Goal: Communication & Community: Ask a question

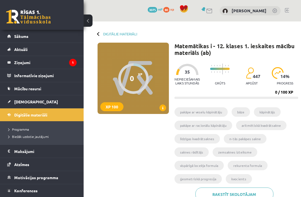
scroll to position [238, 0]
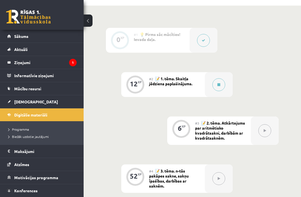
click at [20, 64] on legend "Ziņojumi 1" at bounding box center [45, 62] width 62 height 13
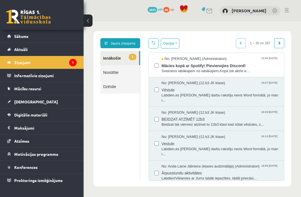
click at [174, 67] on span "Mācies kopā ar Spotify! Pievienojies Discord!" at bounding box center [220, 65] width 117 height 7
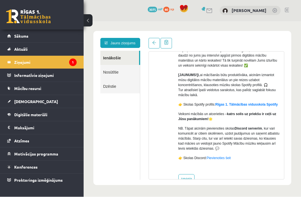
click at [18, 111] on link "Digitālie materiāli" at bounding box center [41, 114] width 69 height 13
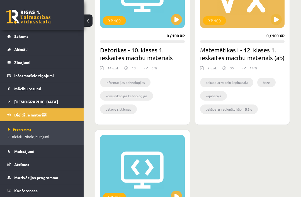
scroll to position [559, 0]
click at [277, 21] on button at bounding box center [276, 19] width 11 height 11
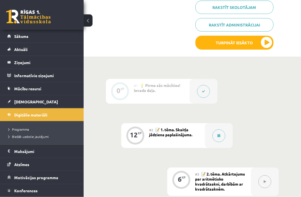
click at [263, 41] on button "Turpināt iesākto" at bounding box center [234, 43] width 78 height 14
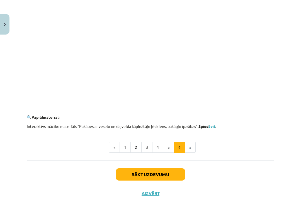
scroll to position [522, 0]
click at [188, 144] on li "»" at bounding box center [190, 147] width 11 height 11
click at [131, 173] on button "Sākt uzdevumu" at bounding box center [150, 175] width 69 height 12
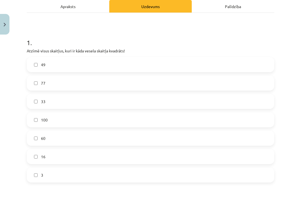
scroll to position [82, 0]
click at [33, 66] on label "49" at bounding box center [150, 64] width 246 height 14
click at [33, 122] on label "100" at bounding box center [150, 120] width 246 height 14
click at [33, 159] on label "16" at bounding box center [150, 156] width 246 height 14
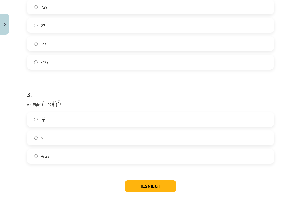
scroll to position [308, 0]
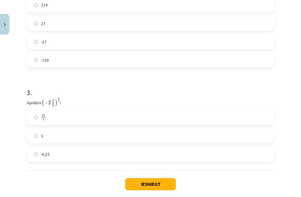
click at [138, 185] on button "Iesniegt" at bounding box center [150, 184] width 51 height 12
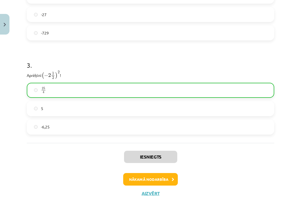
click at [145, 174] on button "Nākamā nodarbība" at bounding box center [150, 179] width 55 height 13
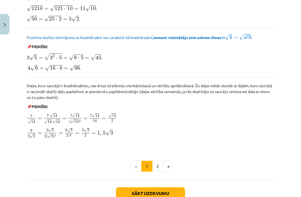
scroll to position [644, 0]
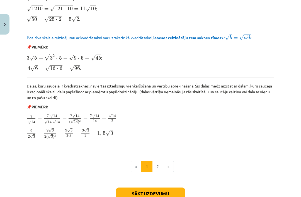
click at [154, 164] on button "2" at bounding box center [157, 166] width 11 height 11
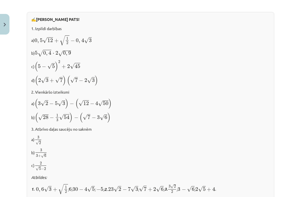
scroll to position [283, 0]
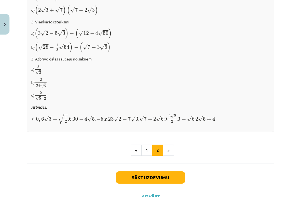
click at [148, 172] on button "Sākt uzdevumu" at bounding box center [150, 177] width 69 height 12
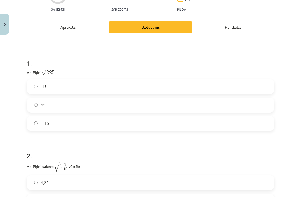
scroll to position [70, 0]
click at [35, 108] on label "15" at bounding box center [150, 105] width 246 height 14
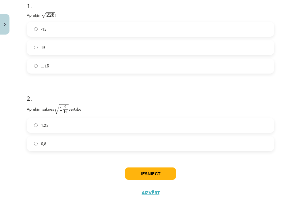
scroll to position [127, 0]
click at [143, 174] on button "Iesniegt" at bounding box center [150, 174] width 51 height 12
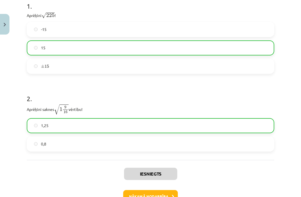
click at [131, 194] on button "Nākamā nodarbība" at bounding box center [150, 196] width 55 height 13
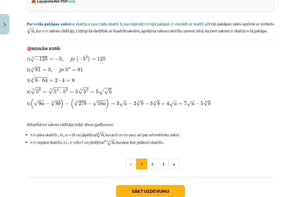
scroll to position [166, 0]
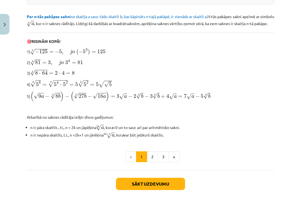
click at [153, 161] on button "2" at bounding box center [152, 156] width 11 height 11
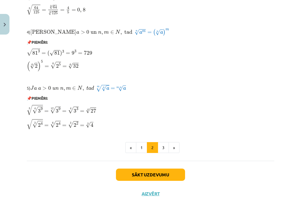
scroll to position [476, 0]
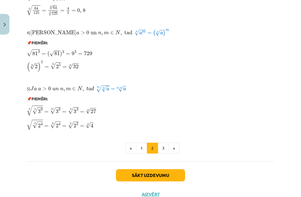
click at [162, 146] on button "3" at bounding box center [163, 148] width 11 height 11
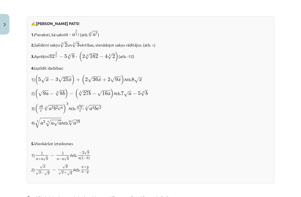
scroll to position [621, 0]
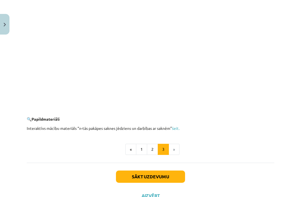
click at [150, 171] on button "Sākt uzdevumu" at bounding box center [150, 177] width 69 height 12
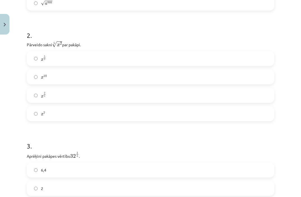
scroll to position [209, 0]
click at [28, 95] on label "x 2 5 x 2 5" at bounding box center [150, 95] width 246 height 14
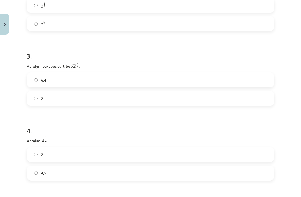
scroll to position [299, 0]
click at [32, 101] on label "2" at bounding box center [150, 98] width 246 height 14
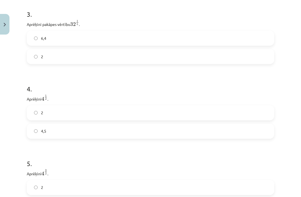
scroll to position [342, 0]
click at [33, 115] on label "2" at bounding box center [150, 111] width 246 height 14
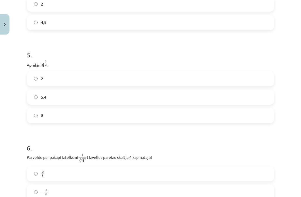
scroll to position [450, 0]
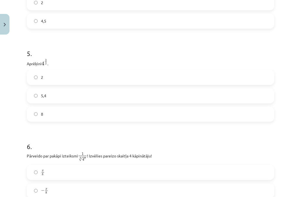
click at [33, 121] on label "8" at bounding box center [150, 114] width 246 height 14
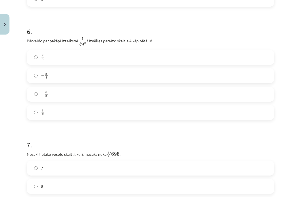
scroll to position [566, 0]
click at [32, 77] on label "− x 8 − x 8" at bounding box center [150, 76] width 246 height 14
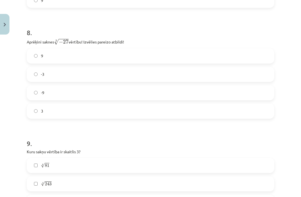
scroll to position [770, 0]
click at [35, 79] on label "-3" at bounding box center [150, 74] width 246 height 14
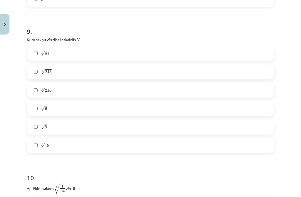
scroll to position [882, 0]
click at [33, 60] on label "4 √ 81 81 4" at bounding box center [150, 53] width 246 height 14
click at [34, 79] on label "5 √ 243 243 5" at bounding box center [150, 72] width 246 height 14
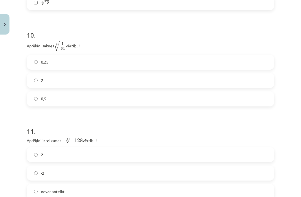
scroll to position [1025, 0]
click at [35, 102] on label "0,5" at bounding box center [150, 99] width 246 height 14
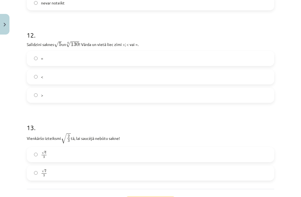
scroll to position [1215, 0]
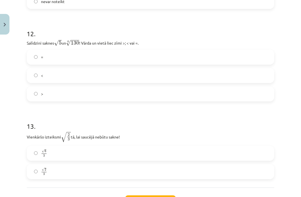
click at [32, 150] on label "√ 6 3 6 3" at bounding box center [150, 153] width 246 height 14
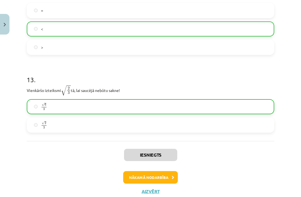
scroll to position [1261, 0]
click at [146, 191] on button "Aizvērt" at bounding box center [150, 192] width 21 height 6
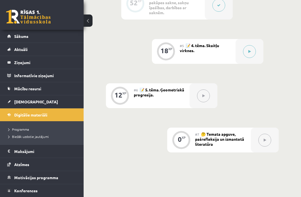
scroll to position [414, 0]
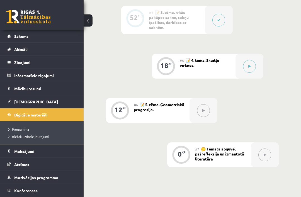
click at [250, 63] on button at bounding box center [249, 66] width 13 height 13
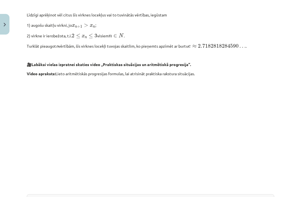
scroll to position [471, 0]
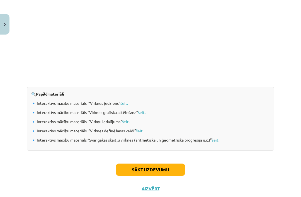
click at [132, 171] on button "Sākt uzdevumu" at bounding box center [150, 170] width 69 height 12
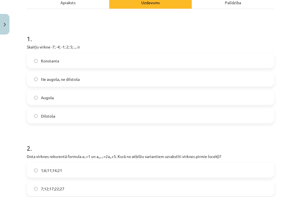
scroll to position [86, 0]
click at [34, 99] on label "Augoša" at bounding box center [150, 97] width 246 height 14
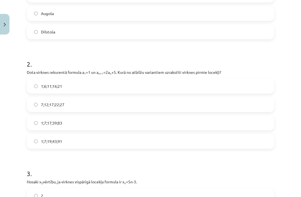
scroll to position [171, 0]
click at [33, 144] on label "1;7;19;43;91" at bounding box center [150, 141] width 246 height 14
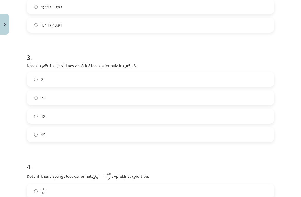
scroll to position [286, 0]
click at [30, 115] on label "12" at bounding box center [150, 116] width 246 height 14
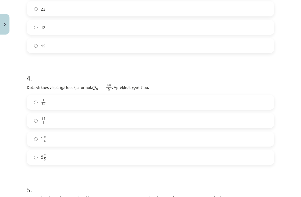
scroll to position [375, 0]
click at [31, 158] on label "2 2 5 2 2 5" at bounding box center [150, 157] width 246 height 14
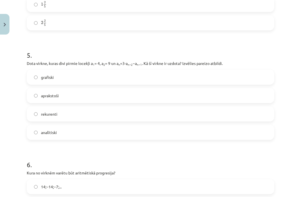
scroll to position [510, 0]
click at [33, 116] on label "rekurenti" at bounding box center [150, 114] width 246 height 14
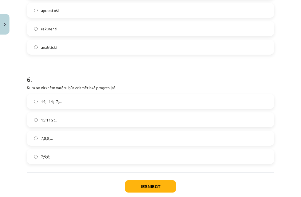
scroll to position [600, 0]
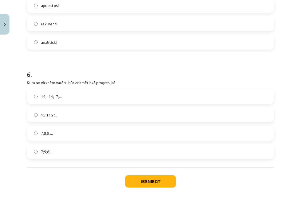
click at [141, 183] on button "Iesniegt" at bounding box center [150, 181] width 51 height 12
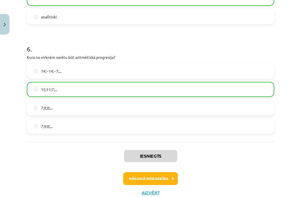
click at [135, 178] on button "Nākamā nodarbība" at bounding box center [150, 178] width 55 height 13
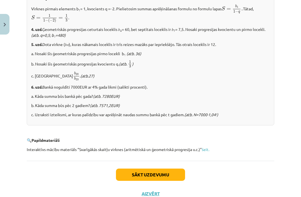
scroll to position [688, 0]
click at [140, 173] on button "Sākt uzdevumu" at bounding box center [150, 175] width 69 height 12
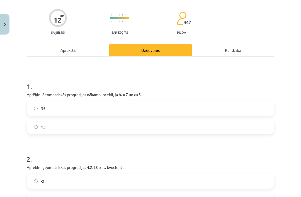
scroll to position [38, 0]
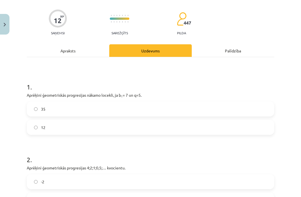
click at [59, 113] on label "35" at bounding box center [150, 109] width 246 height 14
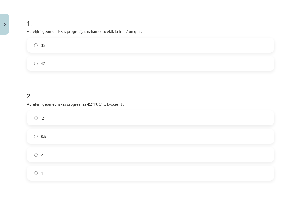
scroll to position [104, 0]
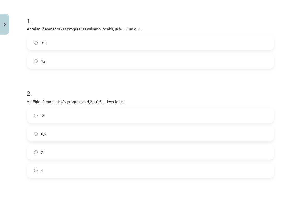
click at [64, 138] on label "0,5" at bounding box center [150, 134] width 246 height 14
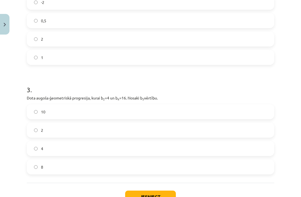
scroll to position [217, 0]
click at [65, 171] on label "8" at bounding box center [150, 167] width 246 height 14
click at [143, 197] on button "Iesniegt" at bounding box center [150, 197] width 51 height 12
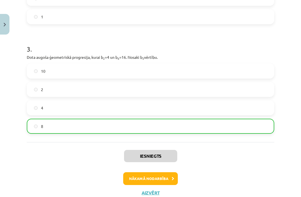
click at [143, 179] on button "Nākamā nodarbība" at bounding box center [150, 178] width 55 height 13
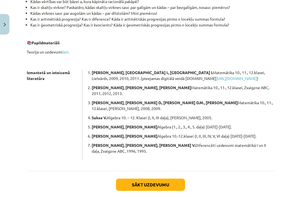
scroll to position [142, 0]
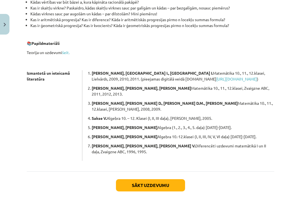
click at [123, 179] on button "Sākt uzdevumu" at bounding box center [150, 185] width 69 height 12
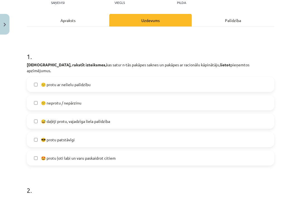
scroll to position [71, 0]
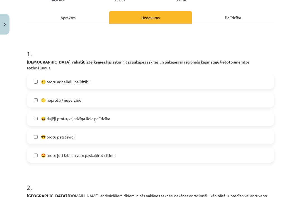
click at [32, 114] on label "😅 daļēji protu, vajadzīga liela palīdzība" at bounding box center [150, 118] width 246 height 14
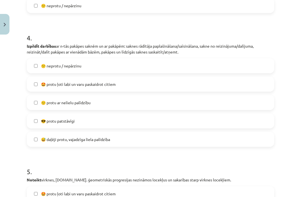
scroll to position [484, 0]
click at [35, 132] on label "😅 daļēji protu, vajadzīga liela palīdzība" at bounding box center [150, 139] width 246 height 14
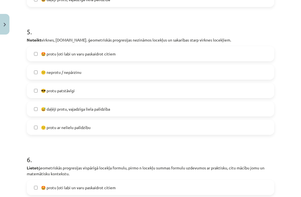
scroll to position [627, 0]
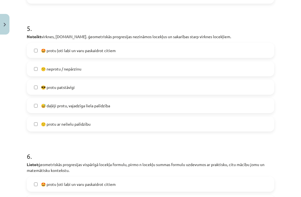
click at [30, 99] on label "😅 daļēji protu, vajadzīga liela palīdzība" at bounding box center [150, 106] width 246 height 14
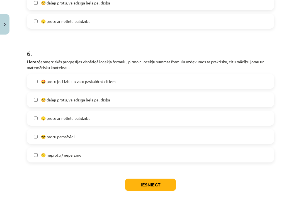
scroll to position [729, 0]
click at [136, 179] on button "Iesniegt" at bounding box center [150, 185] width 51 height 12
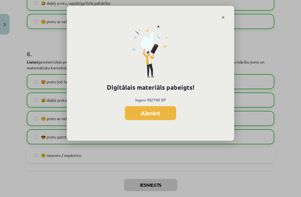
click at [133, 108] on button "Aizvērt" at bounding box center [150, 113] width 51 height 14
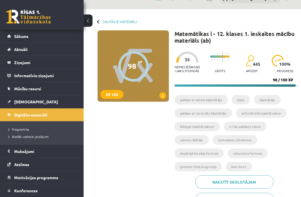
scroll to position [8, 0]
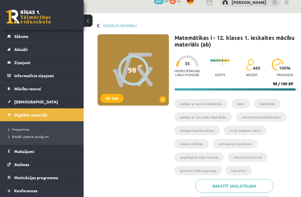
click at [18, 38] on span "Sākums" at bounding box center [21, 36] width 14 height 5
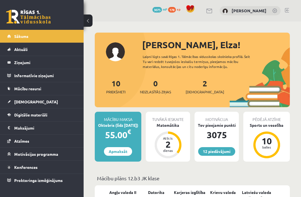
click at [194, 90] on span "[DEMOGRAPHIC_DATA]" at bounding box center [205, 92] width 38 height 6
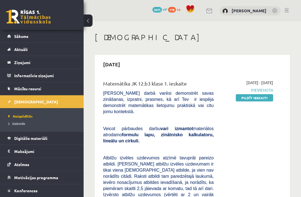
click at [20, 36] on span "Sākums" at bounding box center [21, 36] width 14 height 5
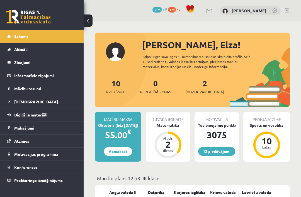
click at [26, 64] on legend "Ziņojumi 0" at bounding box center [45, 62] width 62 height 13
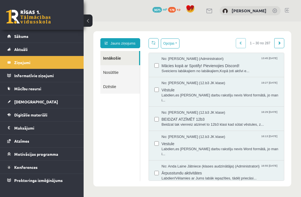
click at [120, 47] on link "Jauns ziņojums" at bounding box center [120, 43] width 40 height 10
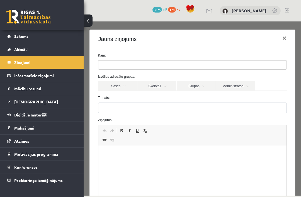
click at [123, 69] on ul at bounding box center [192, 64] width 188 height 9
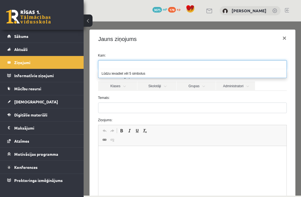
click at [157, 86] on link "Skolotāji" at bounding box center [156, 85] width 39 height 9
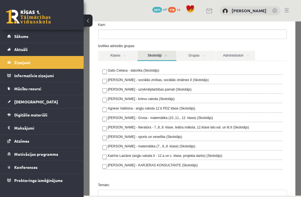
scroll to position [32, 0]
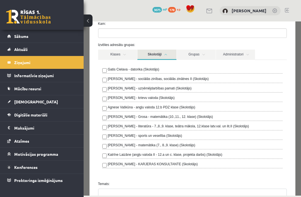
click at [191, 116] on label "[PERSON_NAME] - Grosa - matemātika (10.,11., 12. klase) (Skolotājs)" at bounding box center [160, 116] width 105 height 5
click at [163, 56] on link "Skolotāji" at bounding box center [156, 55] width 39 height 10
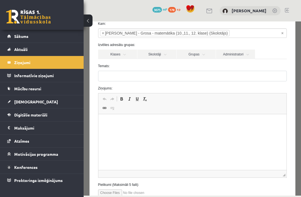
scroll to position [35, 0]
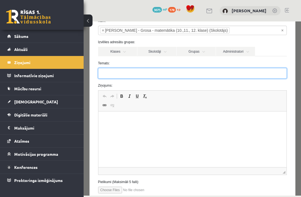
click at [200, 75] on input "Temats:" at bounding box center [192, 73] width 189 height 11
type input "*"
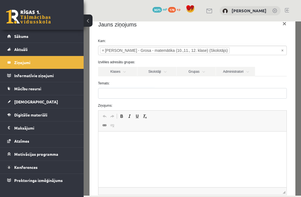
click at [282, 48] on span "×" at bounding box center [282, 51] width 2 height 6
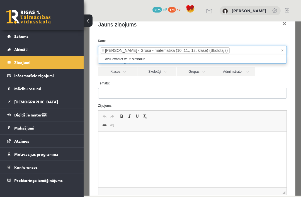
click at [289, 49] on div "**********" at bounding box center [192, 50] width 197 height 9
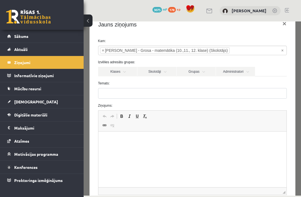
click at [280, 51] on ul "× × Laima Tukāne - Grosa - matemātika (10.,11., 12. klase) (Skolotājs)" at bounding box center [192, 50] width 188 height 9
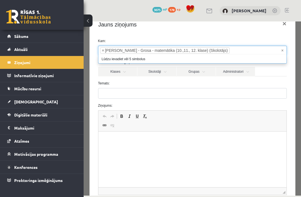
click at [281, 50] on span "×" at bounding box center [282, 51] width 2 height 6
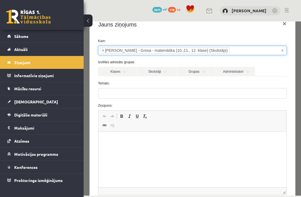
click at [103, 51] on span "×" at bounding box center [103, 51] width 2 height 6
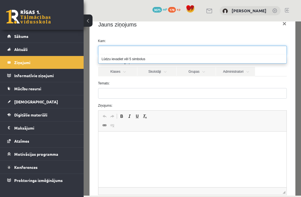
click at [162, 73] on link "Skolotāji" at bounding box center [156, 71] width 39 height 9
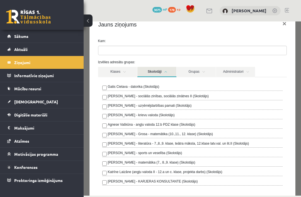
click at [238, 71] on link "Administratori" at bounding box center [235, 72] width 39 height 10
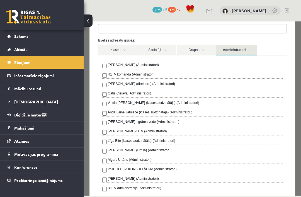
scroll to position [37, 0]
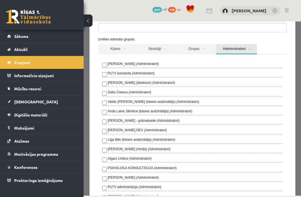
click at [149, 73] on label "R1TV komanda (Administratori)" at bounding box center [131, 73] width 47 height 5
click at [249, 49] on link "Administratori" at bounding box center [236, 49] width 41 height 10
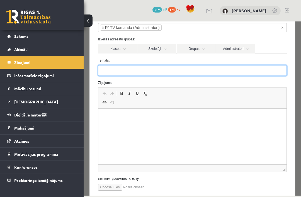
click at [184, 69] on input "Temats:" at bounding box center [192, 70] width 189 height 11
type input "**********"
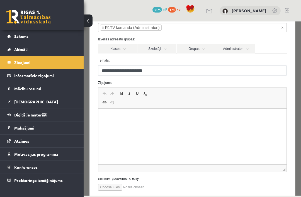
click at [213, 119] on p "Rich Text Editor, wiswyg-editor-47024975442080-1757858148-668" at bounding box center [192, 117] width 177 height 6
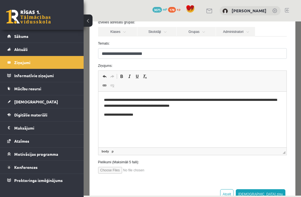
scroll to position [54, 0]
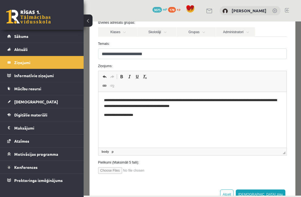
click at [118, 100] on p "**********" at bounding box center [192, 103] width 177 height 11
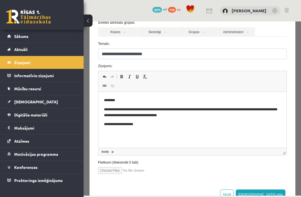
click at [278, 194] on button "[DEMOGRAPHIC_DATA] ziņu" at bounding box center [261, 194] width 50 height 10
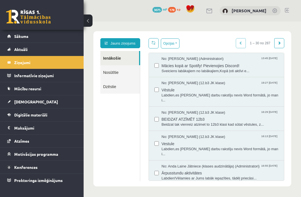
scroll to position [0, 0]
click at [21, 34] on span "Sākums" at bounding box center [21, 36] width 14 height 5
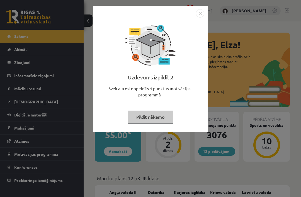
click at [159, 111] on button "Pildīt nākamo" at bounding box center [151, 117] width 46 height 13
